Goal: Check status: Check status

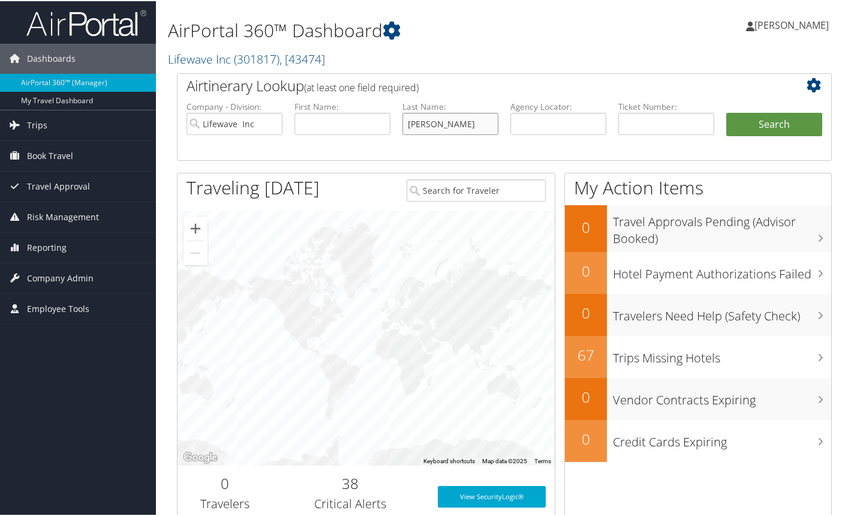
type input "[PERSON_NAME]"
click at [769, 122] on button "Search" at bounding box center [774, 124] width 96 height 24
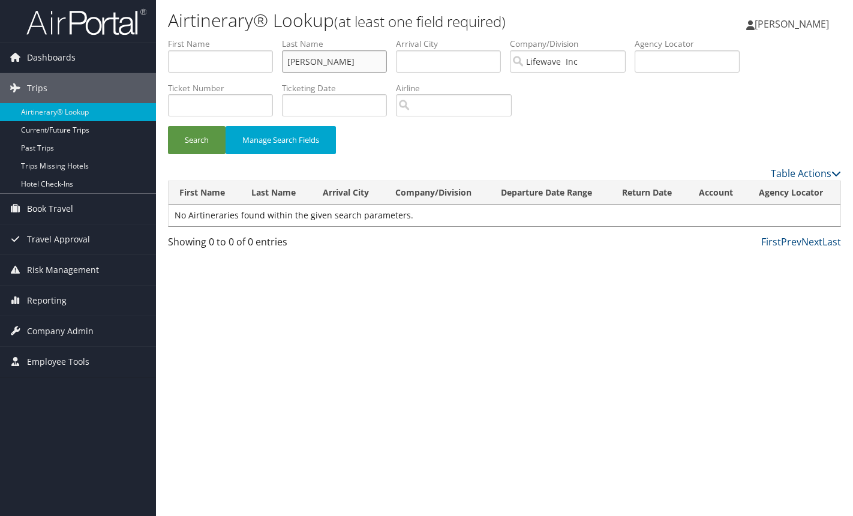
drag, startPoint x: 351, startPoint y: 64, endPoint x: 207, endPoint y: 56, distance: 144.1
click at [197, 139] on button "Search" at bounding box center [197, 140] width 58 height 28
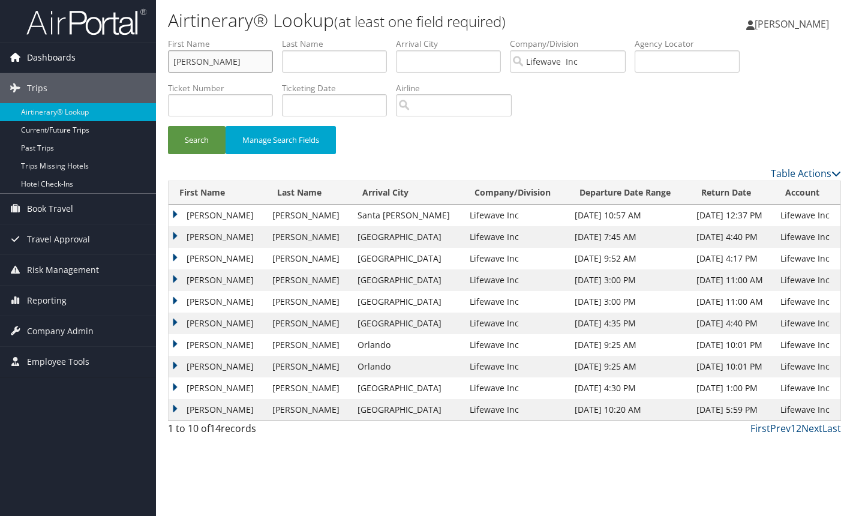
drag, startPoint x: 204, startPoint y: 64, endPoint x: 155, endPoint y: 65, distance: 49.2
click at [155, 65] on div "Dashboards AirPortal 360™ (Manager) My Travel Dashboard Trips Airtinerary® Look…" at bounding box center [426, 258] width 853 height 516
click at [197, 139] on button "Search" at bounding box center [197, 140] width 58 height 28
drag, startPoint x: 225, startPoint y: 67, endPoint x: 77, endPoint y: 65, distance: 148.7
click at [77, 65] on div "Dashboards AirPortal 360™ (Manager) My Travel Dashboard Trips Airtinerary® Look…" at bounding box center [426, 258] width 853 height 516
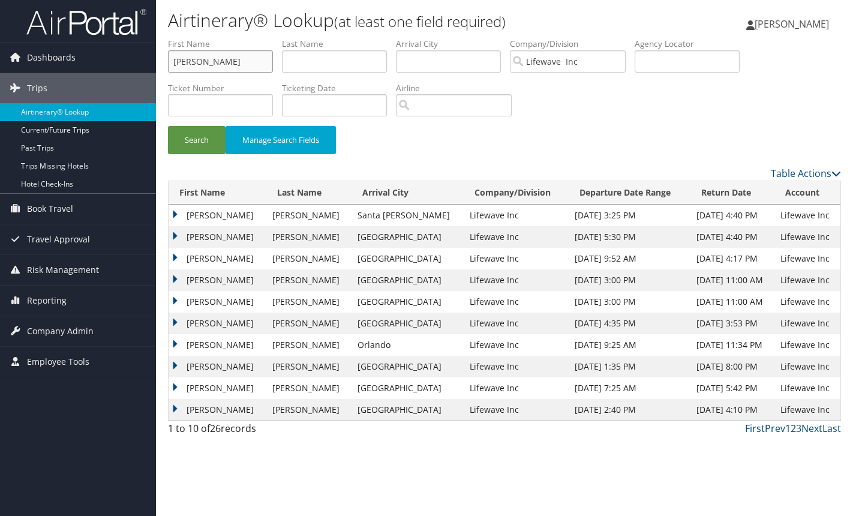
click at [197, 139] on button "Search" at bounding box center [197, 140] width 58 height 28
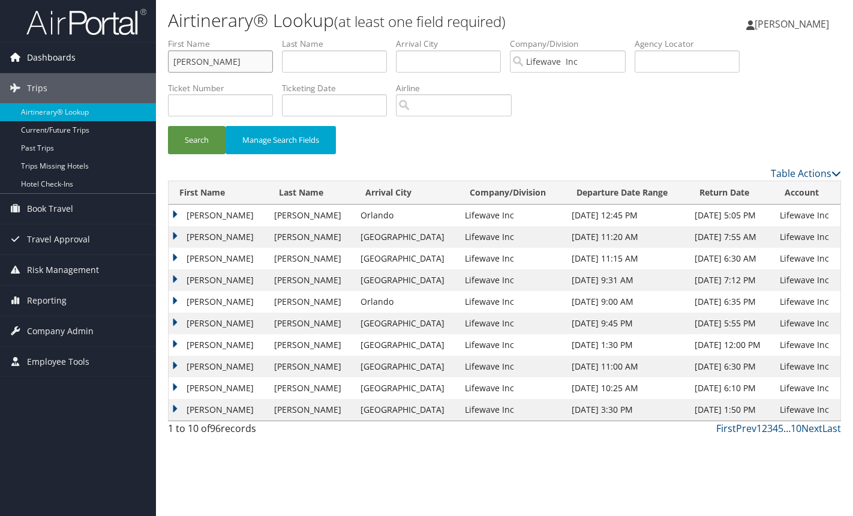
drag, startPoint x: 210, startPoint y: 67, endPoint x: 121, endPoint y: 64, distance: 90.0
click at [121, 64] on div "Dashboards AirPortal 360™ (Manager) My Travel Dashboard Trips Airtinerary® Look…" at bounding box center [426, 258] width 853 height 516
type input "jim"
click at [197, 139] on button "Search" at bounding box center [197, 140] width 58 height 28
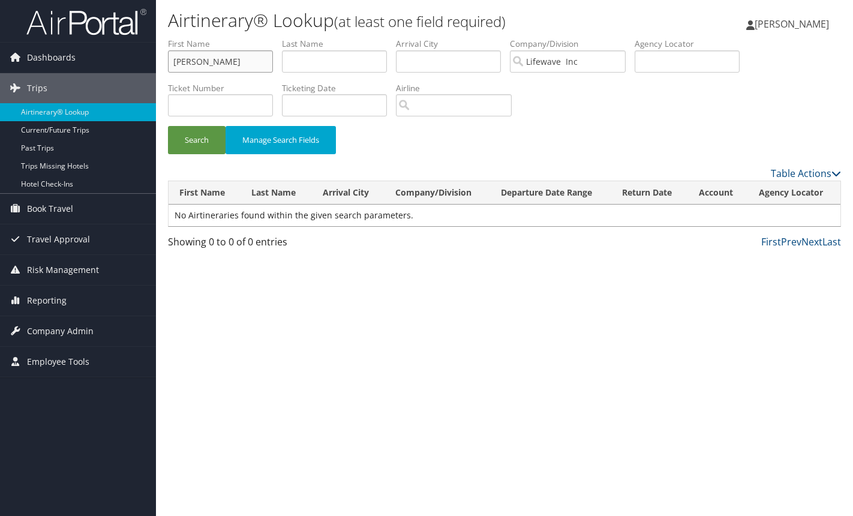
drag, startPoint x: 198, startPoint y: 63, endPoint x: 156, endPoint y: 62, distance: 42.0
click at [156, 62] on div "Airtinerary® Lookup (at least one field required) Rosalinda Sok Rosalinda Sok M…" at bounding box center [504, 258] width 697 height 516
click at [291, 61] on input "text" at bounding box center [334, 61] width 105 height 22
type input "caldwell"
click at [197, 139] on button "Search" at bounding box center [197, 140] width 58 height 28
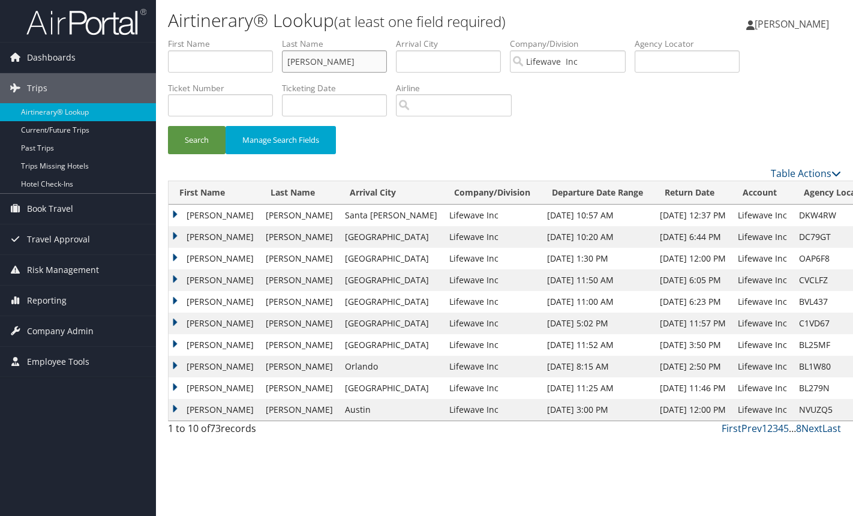
drag, startPoint x: 326, startPoint y: 66, endPoint x: 239, endPoint y: 67, distance: 86.9
click at [239, 38] on ul "First Name Last Name caldwell Departure City Arrival City Company/Division Life…" at bounding box center [504, 38] width 673 height 0
